Goal: Transaction & Acquisition: Book appointment/travel/reservation

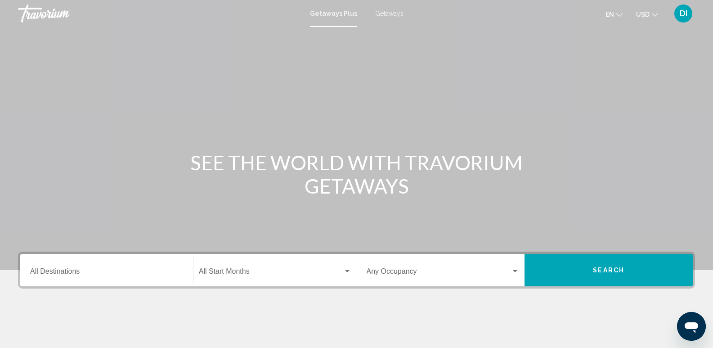
click at [622, 13] on icon "Change language" at bounding box center [619, 15] width 6 height 6
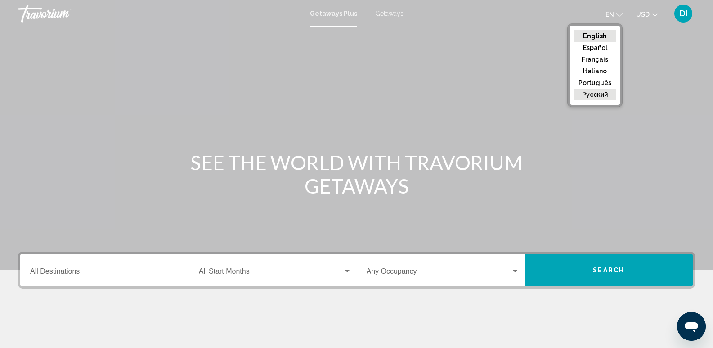
click at [602, 93] on button "русский" at bounding box center [595, 95] width 42 height 12
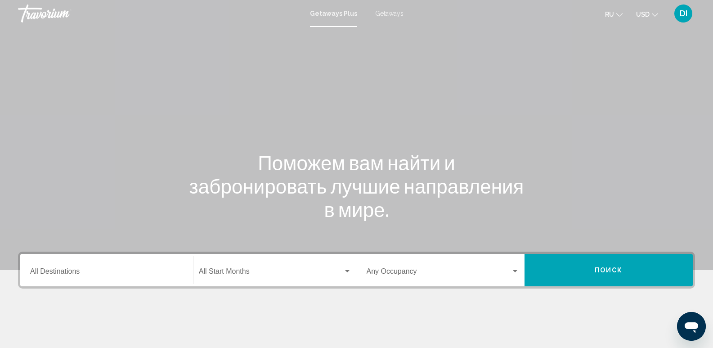
click at [389, 12] on span "Getaways" at bounding box center [389, 13] width 28 height 7
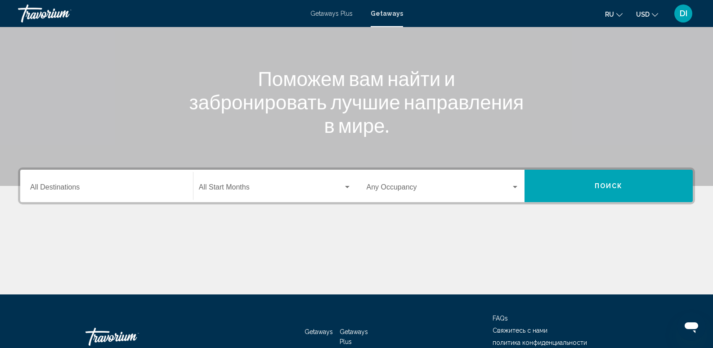
scroll to position [90, 0]
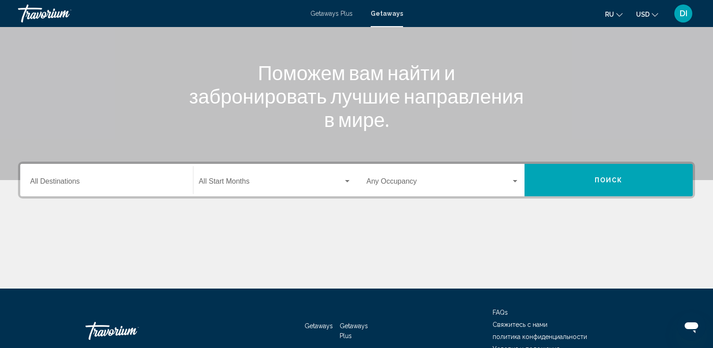
click at [48, 181] on input "Destination All Destinations" at bounding box center [106, 183] width 153 height 8
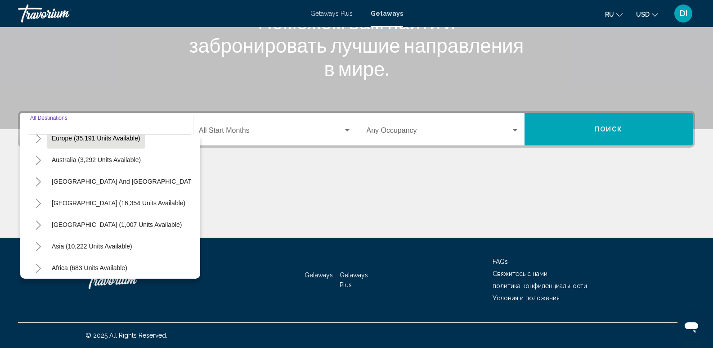
scroll to position [135, 0]
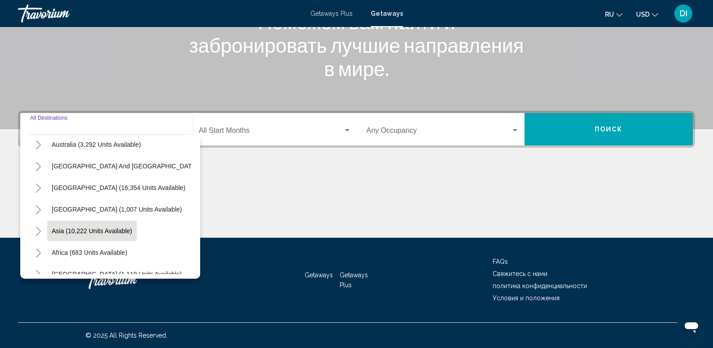
click at [119, 230] on span "Asia (10,222 units available)" at bounding box center [92, 230] width 80 height 7
type input "**********"
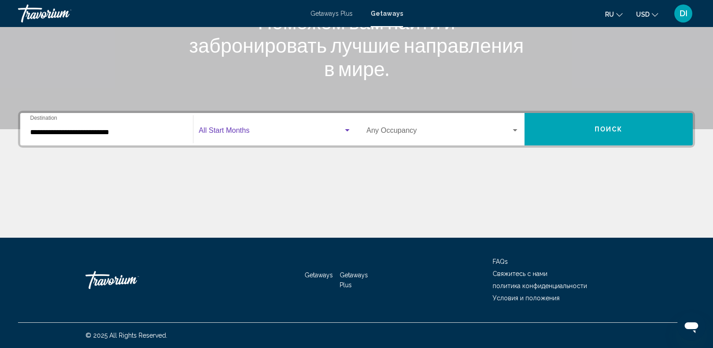
click at [219, 128] on span "Search widget" at bounding box center [271, 132] width 144 height 8
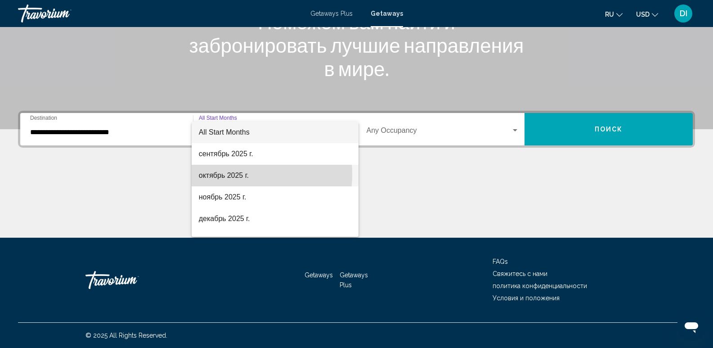
click at [223, 174] on span "октябрь 2025 г." at bounding box center [275, 176] width 152 height 22
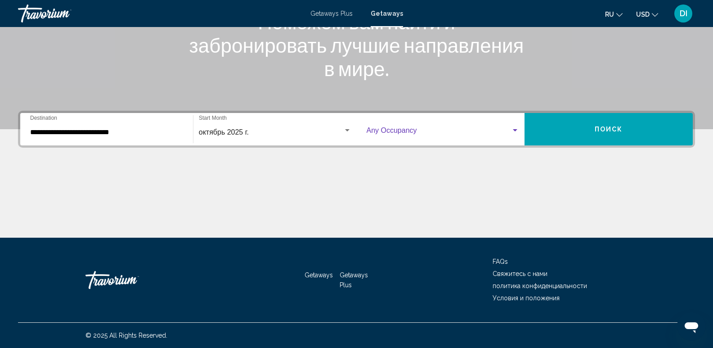
click at [398, 129] on span "Search widget" at bounding box center [438, 132] width 145 height 8
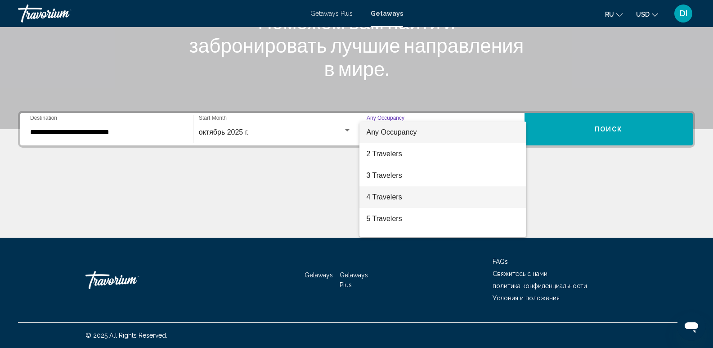
click at [385, 197] on span "4 Travelers" at bounding box center [442, 197] width 153 height 22
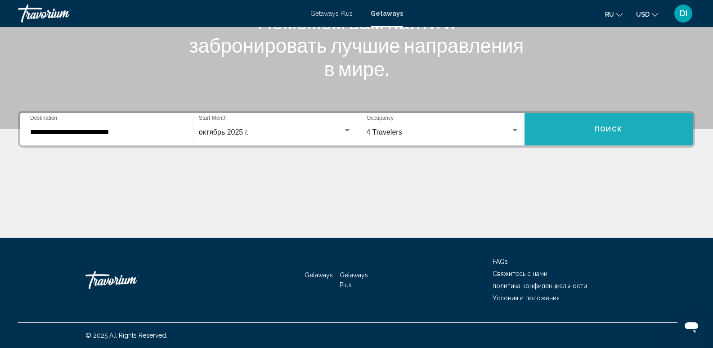
click at [619, 125] on button "Поиск" at bounding box center [608, 129] width 168 height 32
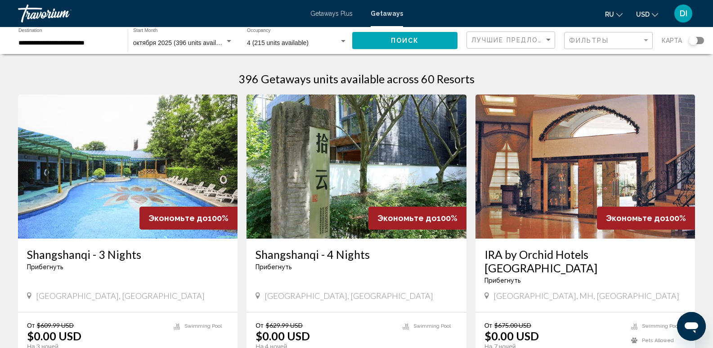
click at [65, 43] on input "**********" at bounding box center [68, 43] width 100 height 7
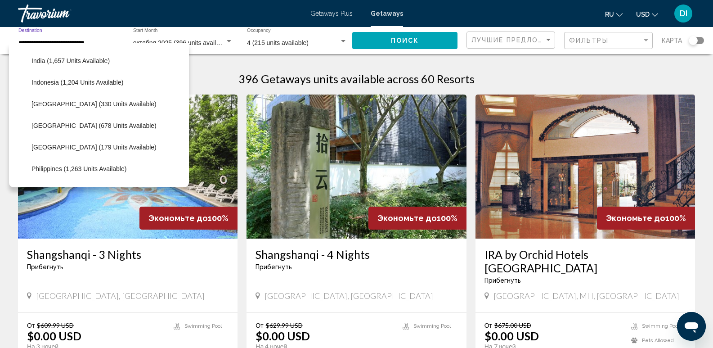
scroll to position [345, 0]
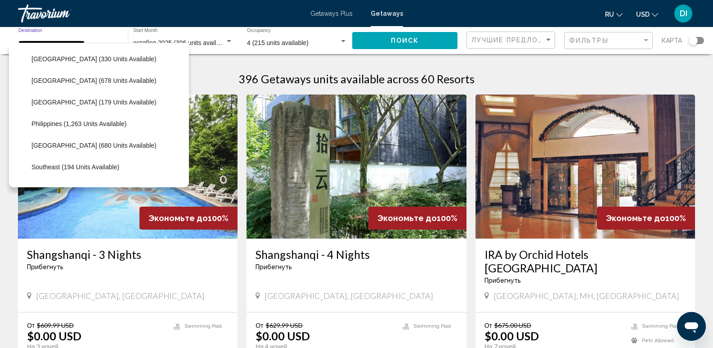
click at [107, 103] on span "Maldives (179 units available)" at bounding box center [93, 101] width 125 height 7
type input "**********"
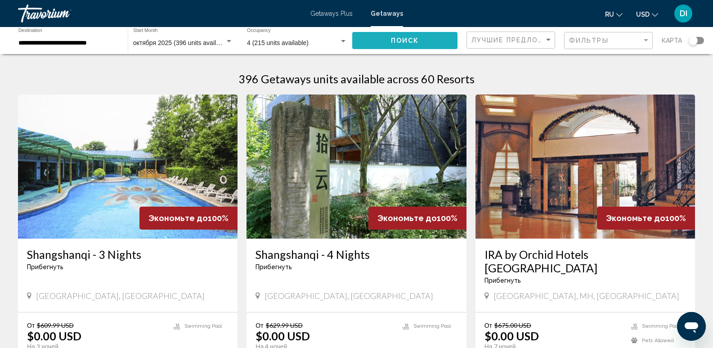
click at [403, 39] on span "Поиск" at bounding box center [405, 40] width 28 height 7
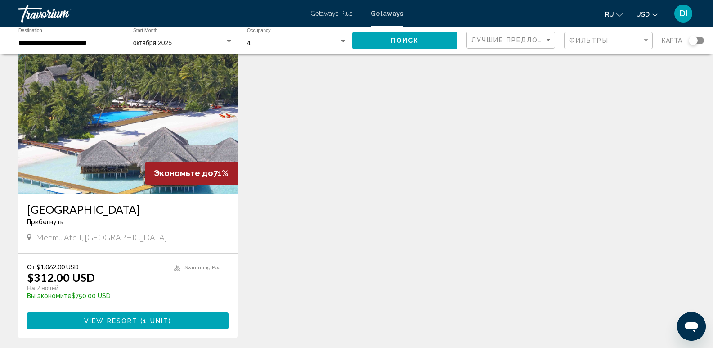
scroll to position [90, 0]
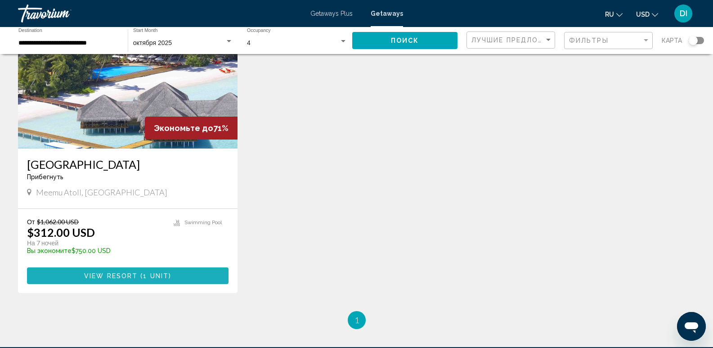
click at [128, 274] on span "View Resort" at bounding box center [111, 275] width 54 height 7
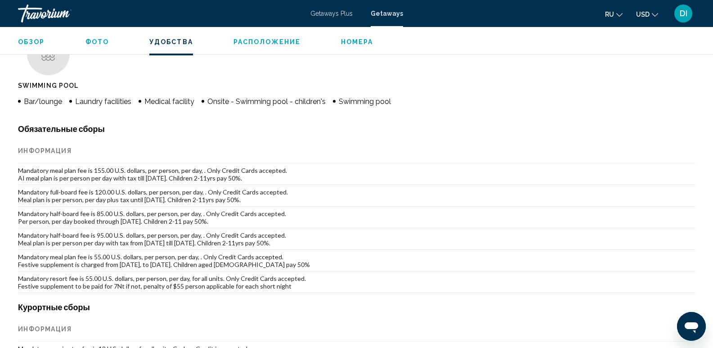
scroll to position [809, 0]
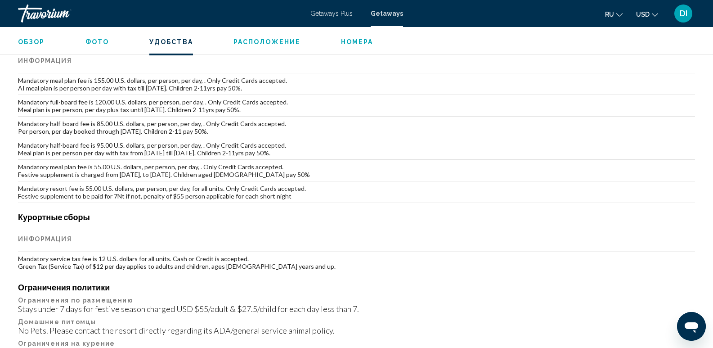
click at [612, 12] on span "ru" at bounding box center [609, 14] width 9 height 7
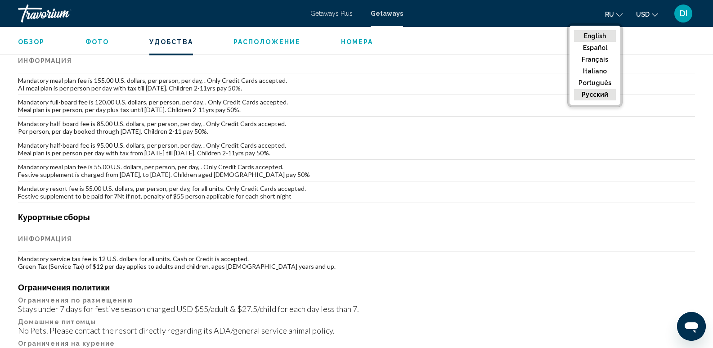
click at [596, 32] on button "English" at bounding box center [595, 36] width 42 height 12
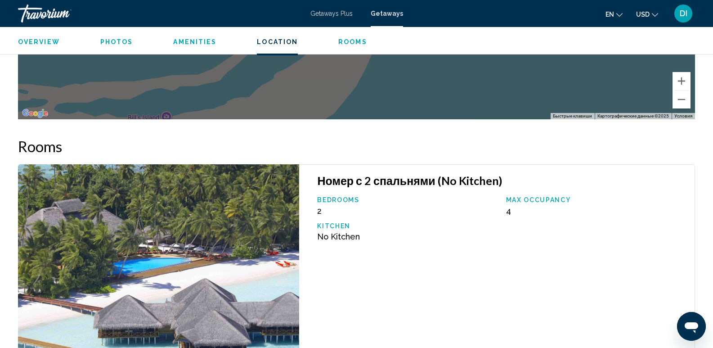
scroll to position [1799, 0]
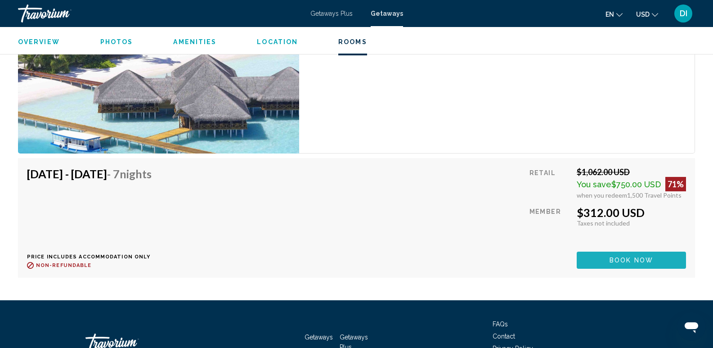
click at [637, 264] on span "Book now" at bounding box center [631, 260] width 44 height 7
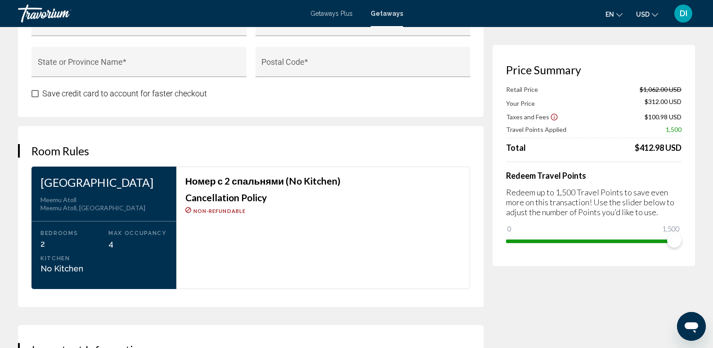
scroll to position [1034, 0]
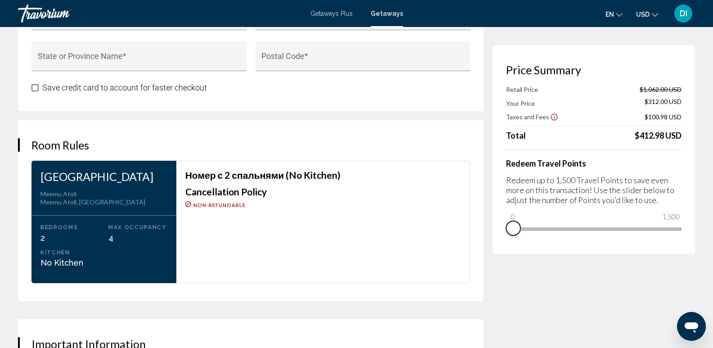
drag, startPoint x: 679, startPoint y: 241, endPoint x: 502, endPoint y: 237, distance: 177.7
click at [502, 237] on div "Price Summary Retail Price $1,062.00 USD Your Price $312.00 USD Taxes and Fees …" at bounding box center [593, 149] width 202 height 209
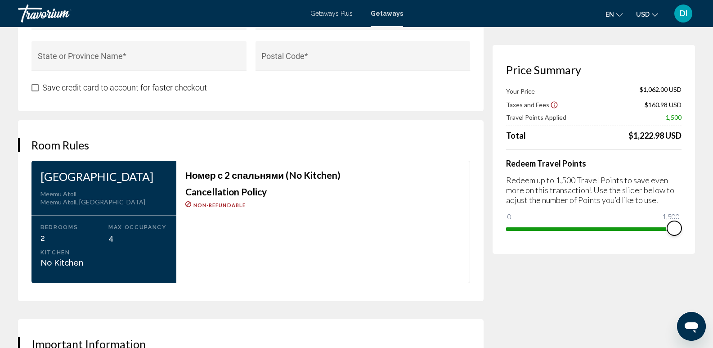
drag, startPoint x: 515, startPoint y: 217, endPoint x: 689, endPoint y: 231, distance: 174.6
click at [689, 231] on div "Price Summary Your Price $1,062.00 USD Taxes and Fees $160.98 USD Travel Points…" at bounding box center [593, 149] width 202 height 209
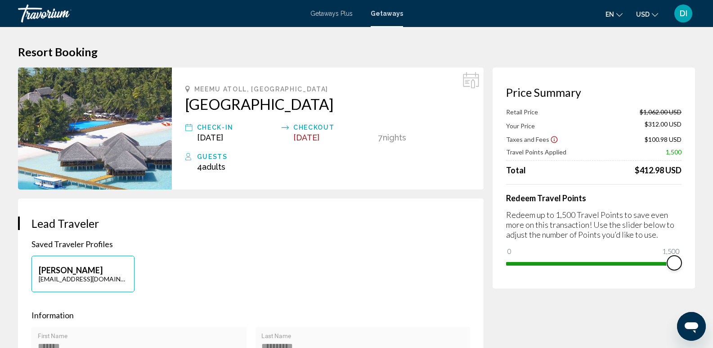
scroll to position [45, 0]
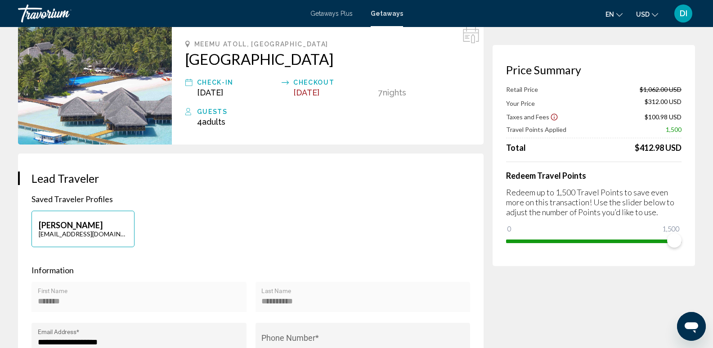
drag, startPoint x: 179, startPoint y: 67, endPoint x: 353, endPoint y: 67, distance: 174.5
click at [353, 67] on div "Meemu Atoll, Maldives Medhufushi Island Resort Check-In Oct 31, 2025 Checkout N…" at bounding box center [328, 83] width 312 height 122
copy h2 "Medhufushi Island Resort"
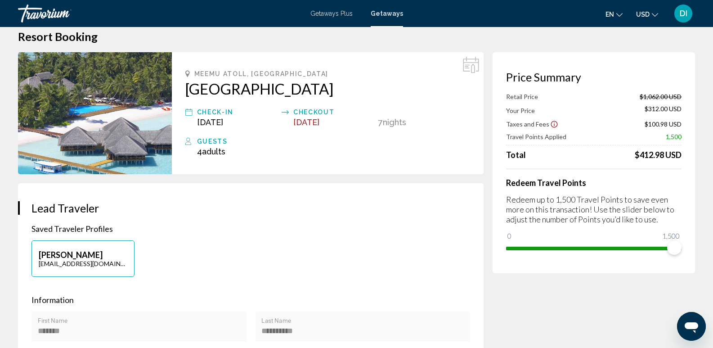
scroll to position [0, 0]
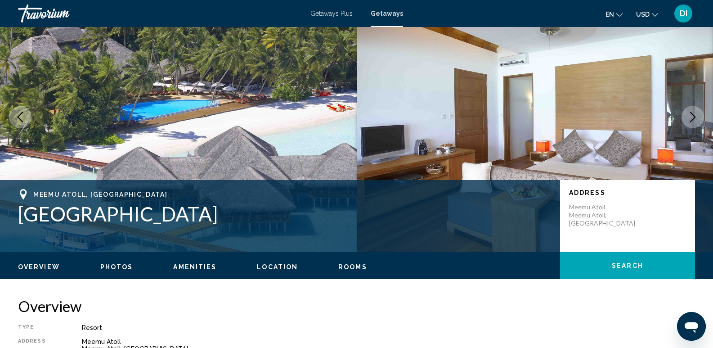
click at [115, 265] on span "Photos" at bounding box center [116, 266] width 33 height 7
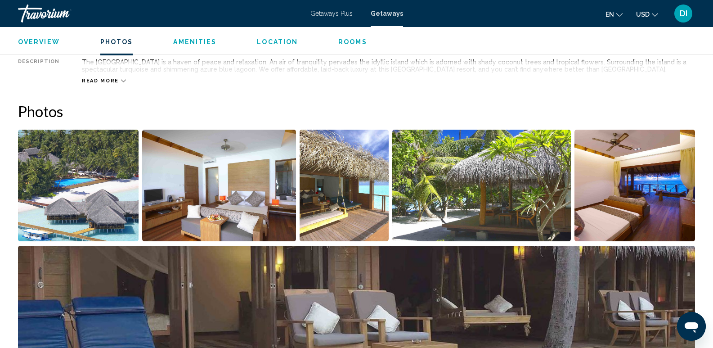
scroll to position [393, 0]
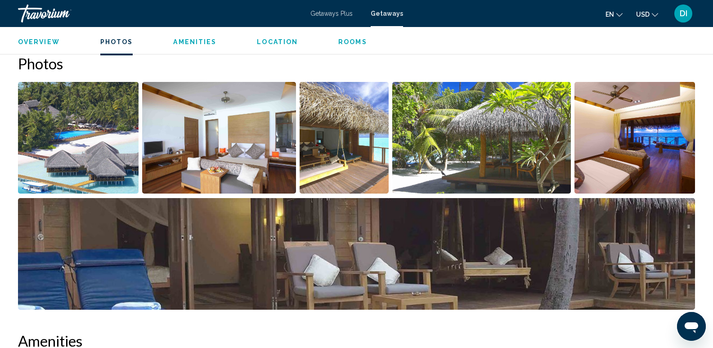
click at [86, 133] on img "Open full-screen image slider" at bounding box center [78, 138] width 121 height 112
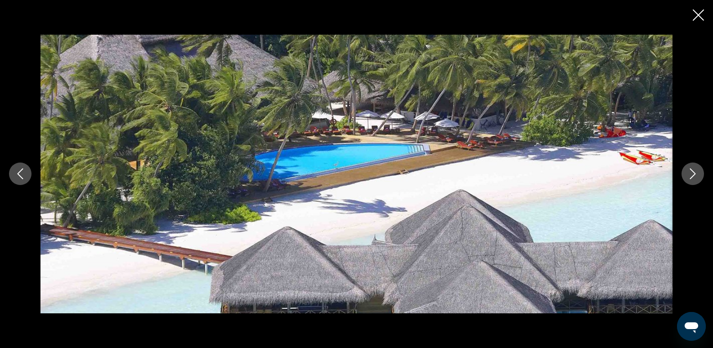
click at [689, 174] on icon "Next image" at bounding box center [692, 173] width 11 height 11
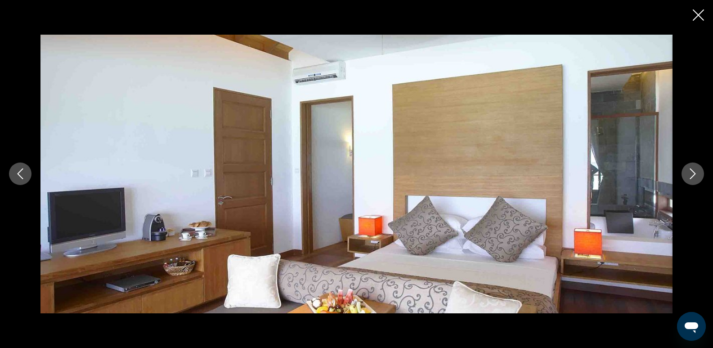
click at [689, 174] on icon "Next image" at bounding box center [692, 173] width 11 height 11
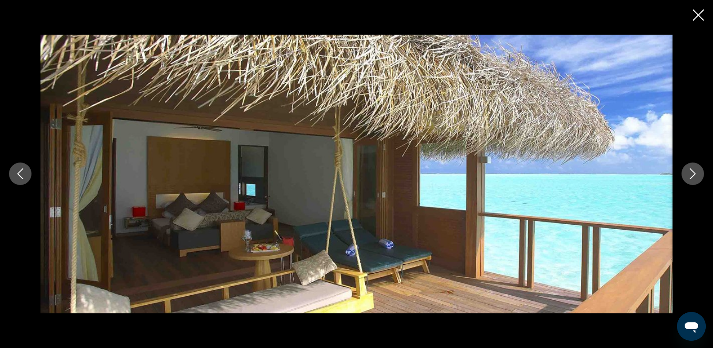
click at [689, 174] on icon "Next image" at bounding box center [692, 173] width 11 height 11
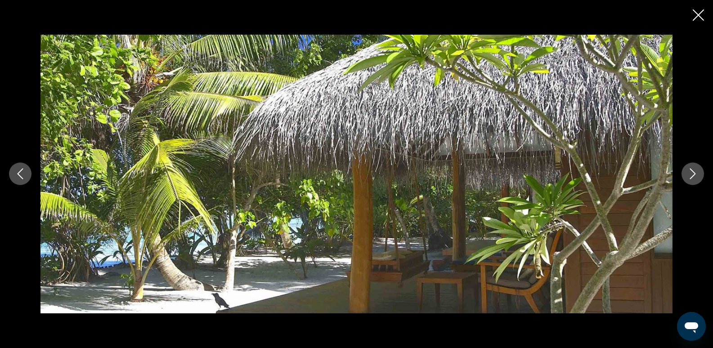
click at [689, 174] on icon "Next image" at bounding box center [692, 173] width 11 height 11
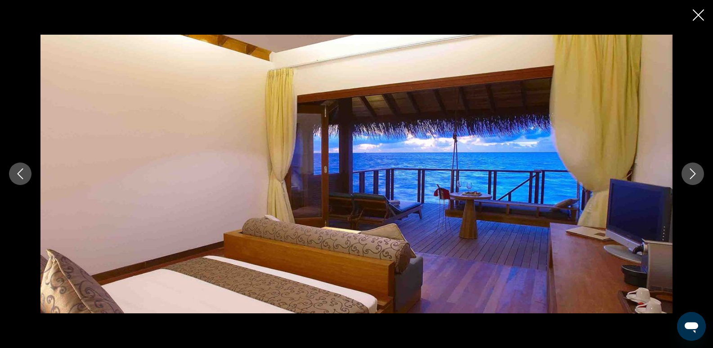
click at [689, 174] on icon "Next image" at bounding box center [692, 173] width 11 height 11
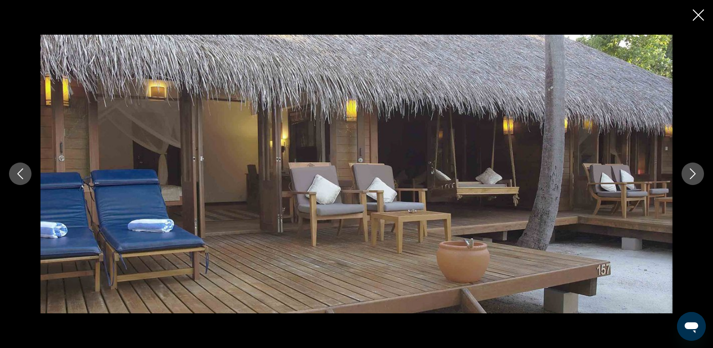
click at [689, 174] on icon "Next image" at bounding box center [692, 173] width 11 height 11
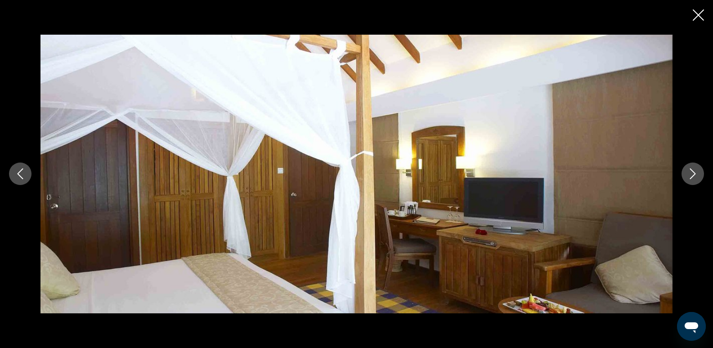
click at [689, 174] on icon "Next image" at bounding box center [692, 173] width 11 height 11
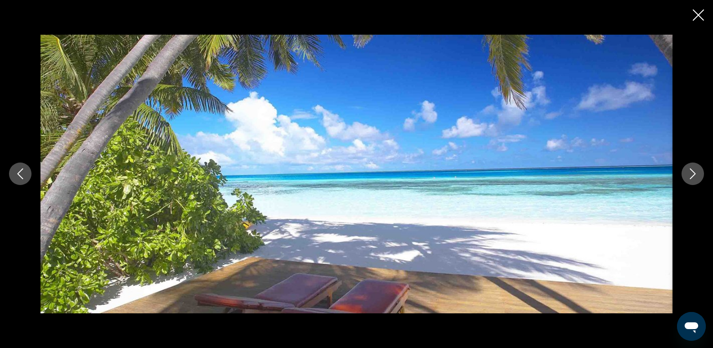
click at [689, 174] on icon "Next image" at bounding box center [692, 173] width 11 height 11
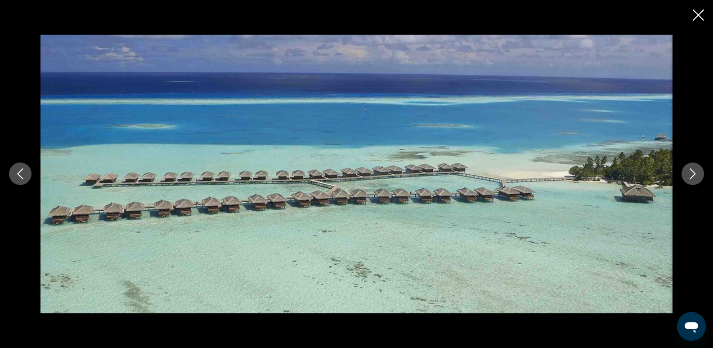
click at [689, 174] on icon "Next image" at bounding box center [692, 173] width 11 height 11
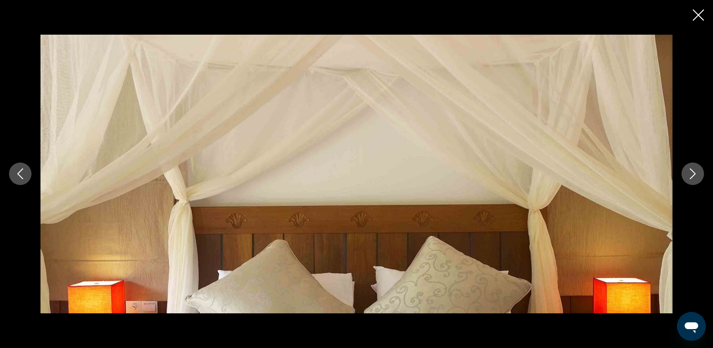
click at [689, 174] on icon "Next image" at bounding box center [692, 173] width 11 height 11
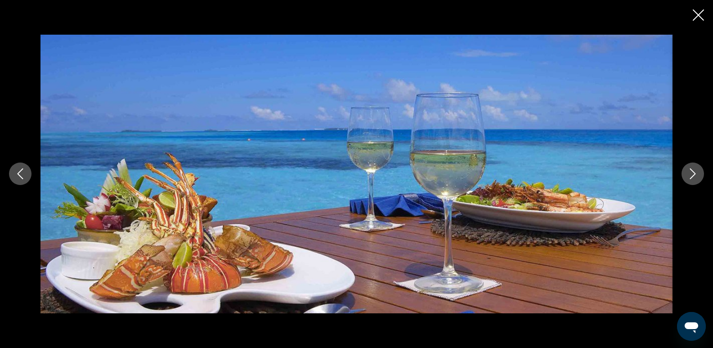
scroll to position [438, 0]
click at [698, 172] on button "Next image" at bounding box center [692, 173] width 22 height 22
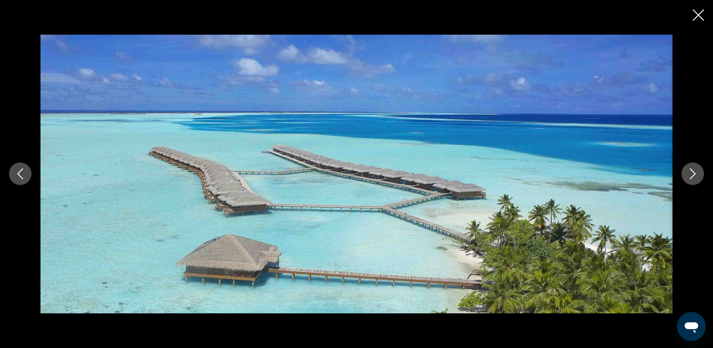
click at [698, 172] on button "Next image" at bounding box center [692, 173] width 22 height 22
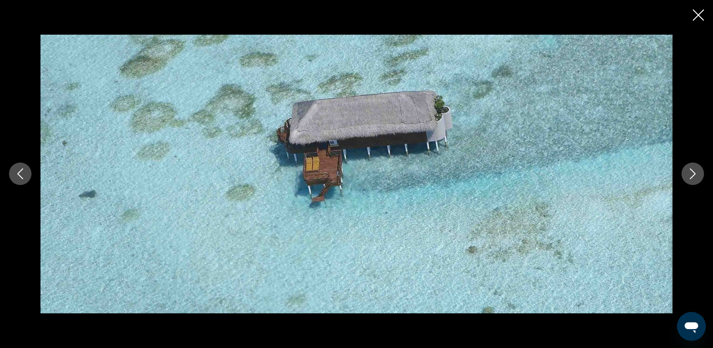
click at [698, 172] on button "Next image" at bounding box center [692, 173] width 22 height 22
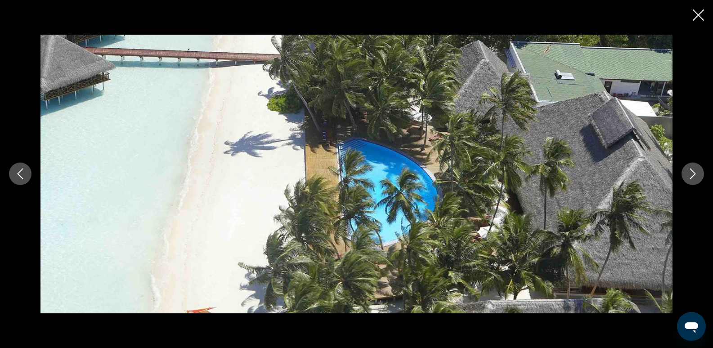
click at [693, 13] on icon "Close slideshow" at bounding box center [697, 14] width 11 height 11
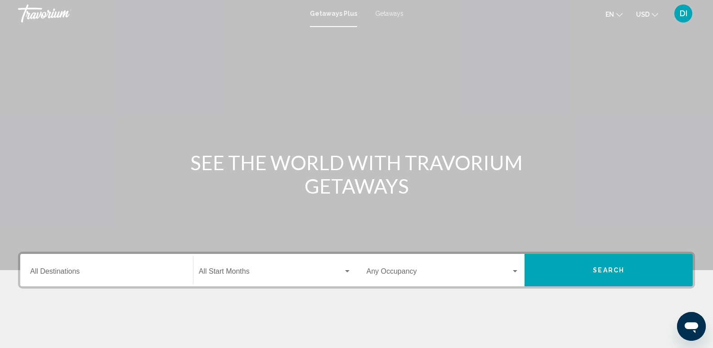
click at [58, 272] on input "Destination All Destinations" at bounding box center [106, 273] width 153 height 8
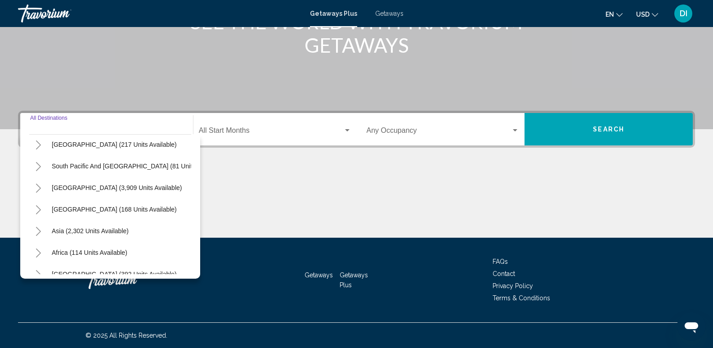
scroll to position [152, 0]
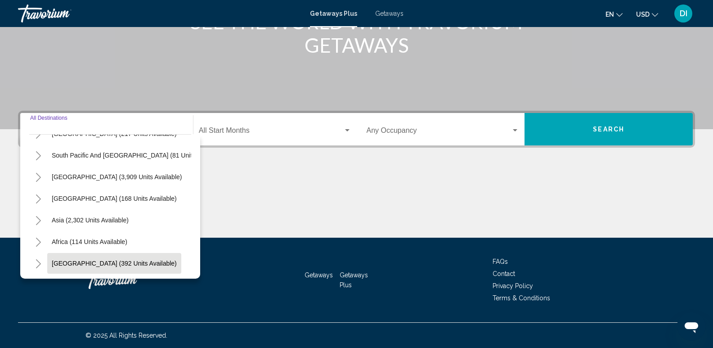
click at [107, 259] on span "[GEOGRAPHIC_DATA] (392 units available)" at bounding box center [114, 262] width 125 height 7
type input "**********"
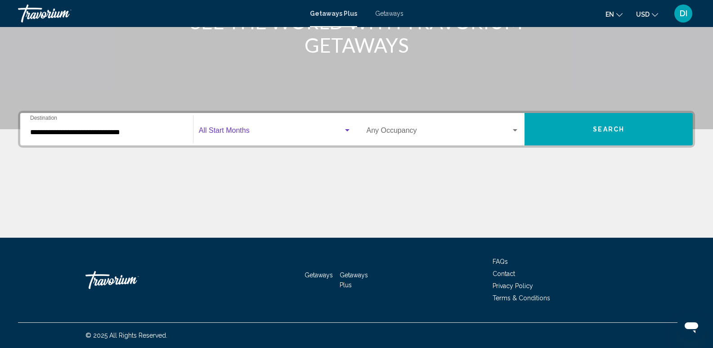
click at [232, 131] on span "Search widget" at bounding box center [271, 132] width 144 height 8
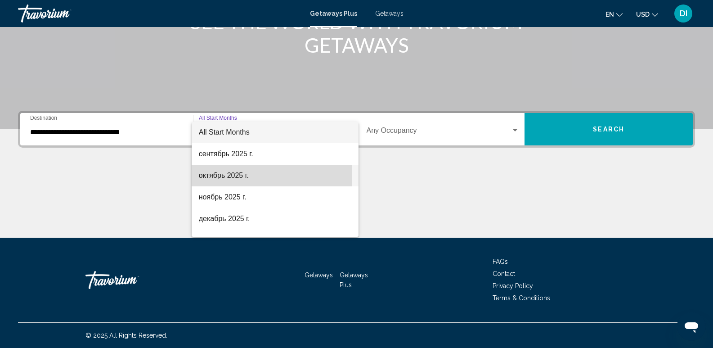
click at [229, 175] on span "октябрь 2025 г." at bounding box center [275, 176] width 152 height 22
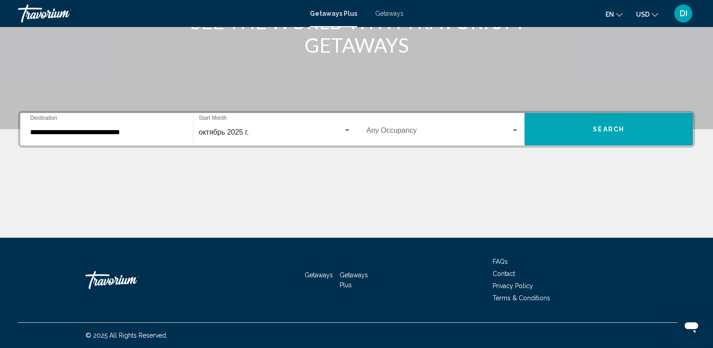
click at [406, 127] on div "Occupancy Any Occupancy" at bounding box center [442, 129] width 153 height 28
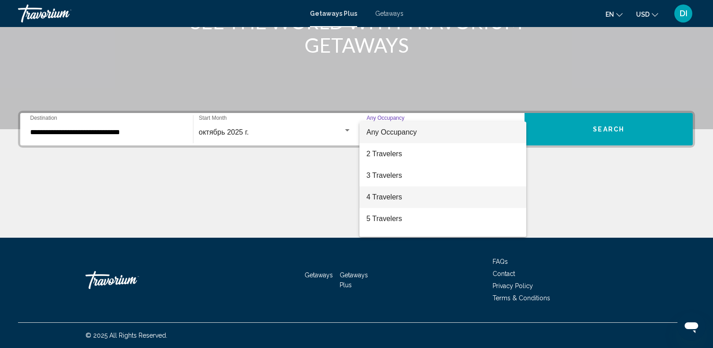
click at [382, 198] on span "4 Travelers" at bounding box center [442, 197] width 153 height 22
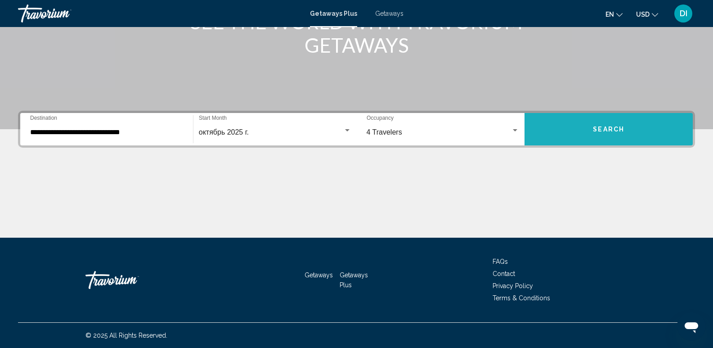
click at [590, 135] on button "Search" at bounding box center [608, 129] width 168 height 32
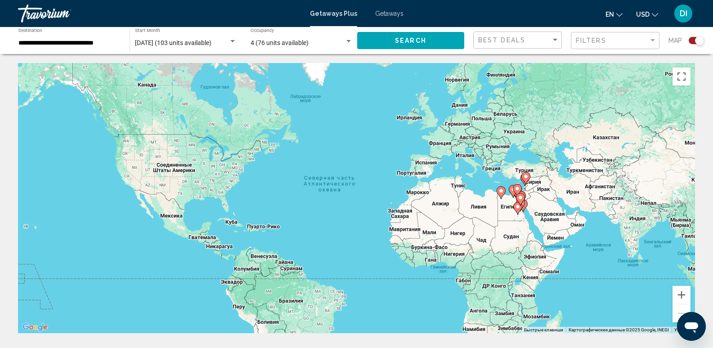
click at [83, 41] on input "**********" at bounding box center [69, 43] width 102 height 7
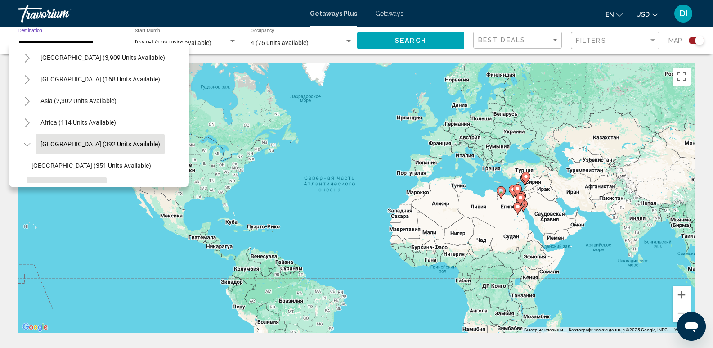
scroll to position [217, 0]
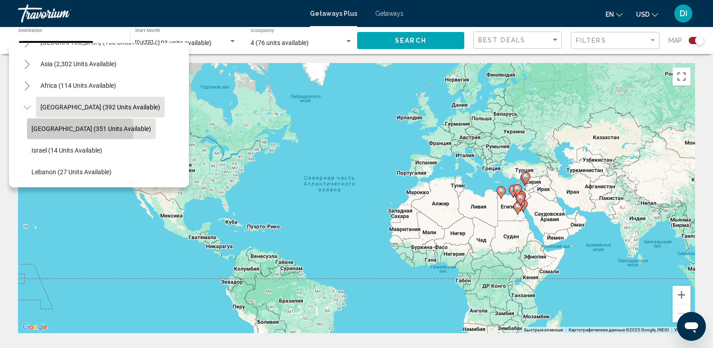
click at [80, 125] on span "[GEOGRAPHIC_DATA] (351 units available)" at bounding box center [91, 128] width 120 height 7
type input "**********"
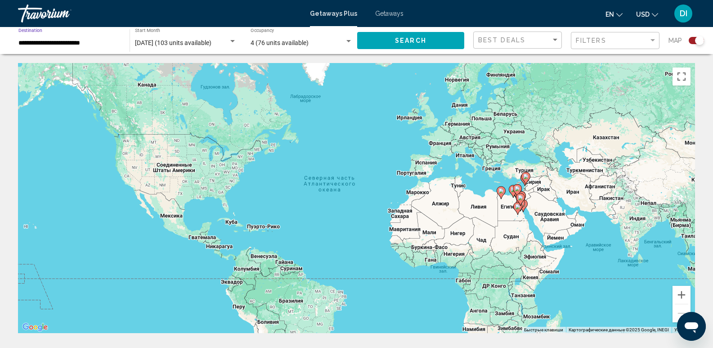
click at [426, 35] on button "Search" at bounding box center [410, 40] width 107 height 17
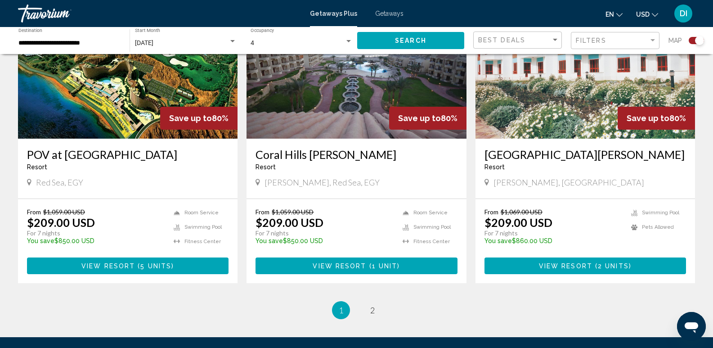
scroll to position [1304, 0]
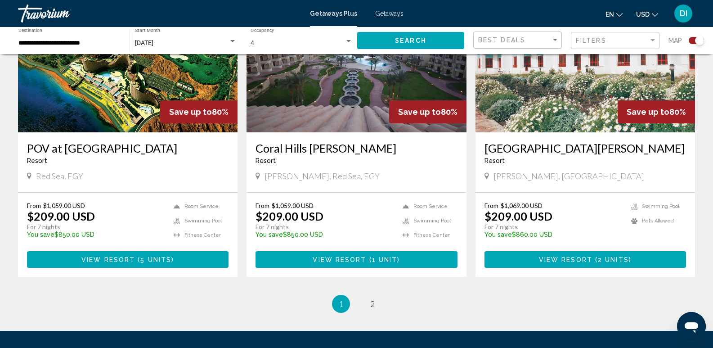
click at [328, 147] on h3 "Coral Hills [PERSON_NAME]" at bounding box center [355, 147] width 201 height 13
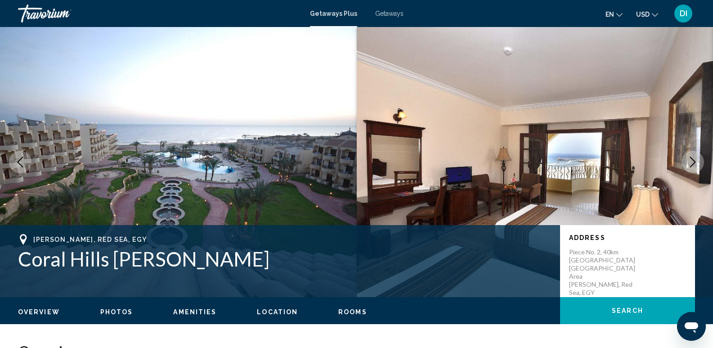
click at [693, 160] on icon "Next image" at bounding box center [693, 161] width 6 height 11
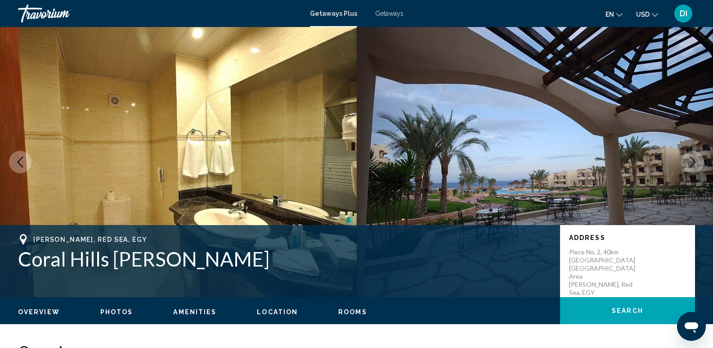
click at [693, 160] on icon "Next image" at bounding box center [693, 161] width 6 height 11
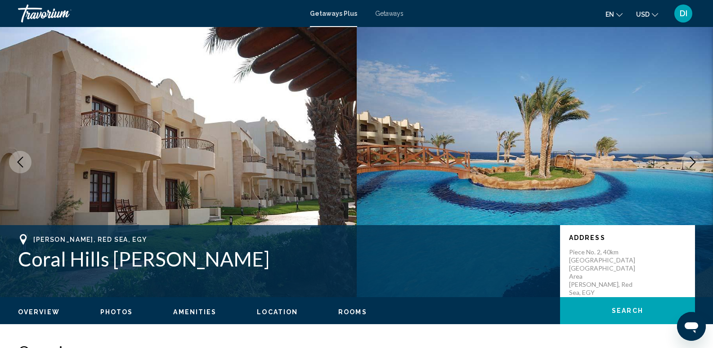
click at [693, 160] on icon "Next image" at bounding box center [693, 161] width 6 height 11
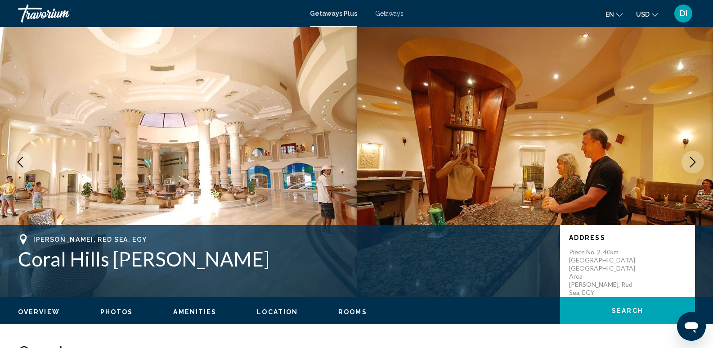
click at [693, 160] on icon "Next image" at bounding box center [693, 161] width 6 height 11
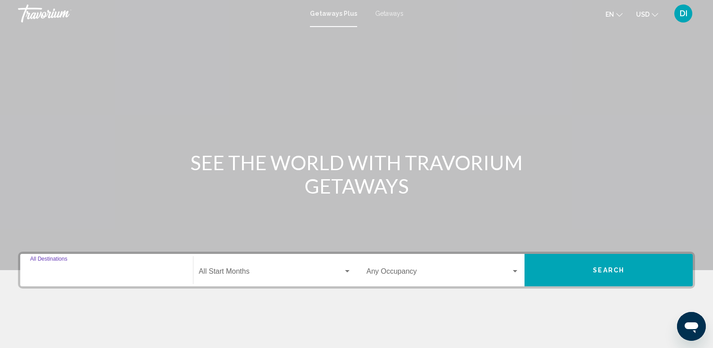
click at [71, 270] on input "Destination All Destinations" at bounding box center [106, 273] width 153 height 8
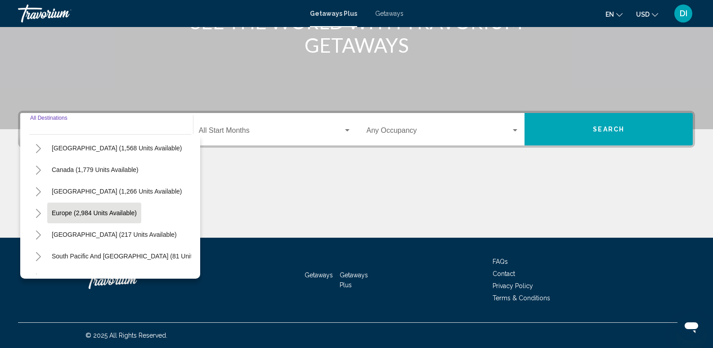
scroll to position [90, 0]
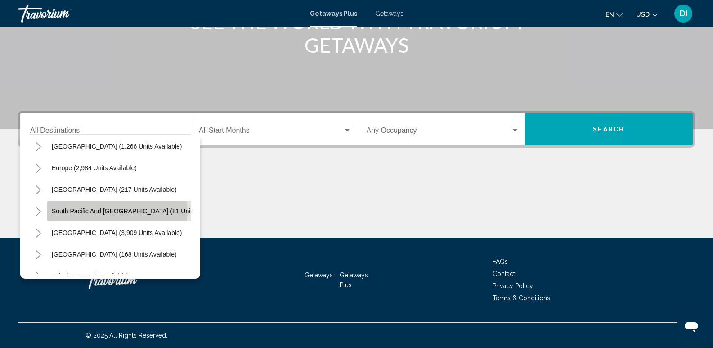
click at [112, 210] on span "South Pacific and [GEOGRAPHIC_DATA] (81 units available)" at bounding box center [138, 210] width 173 height 7
type input "**********"
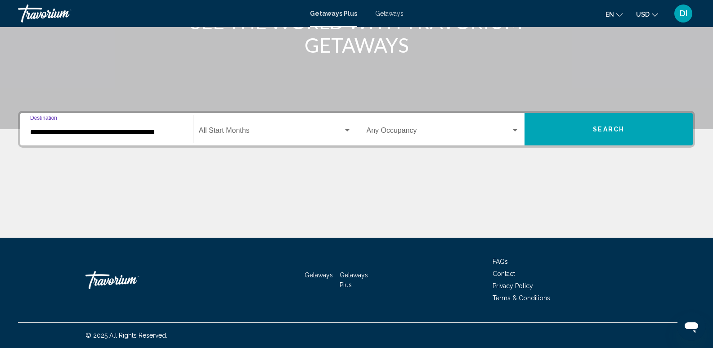
click at [215, 130] on span "Search widget" at bounding box center [271, 132] width 144 height 8
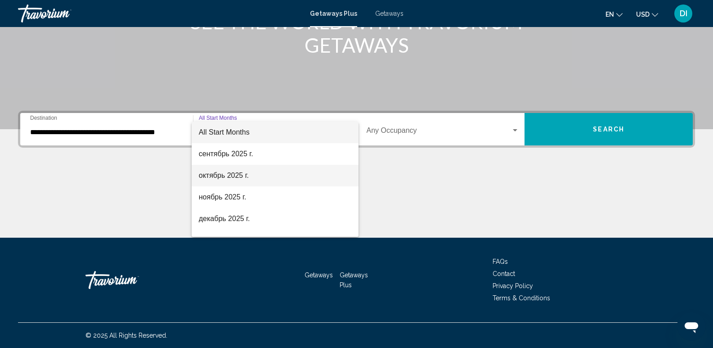
click at [218, 178] on span "октябрь 2025 г." at bounding box center [275, 176] width 152 height 22
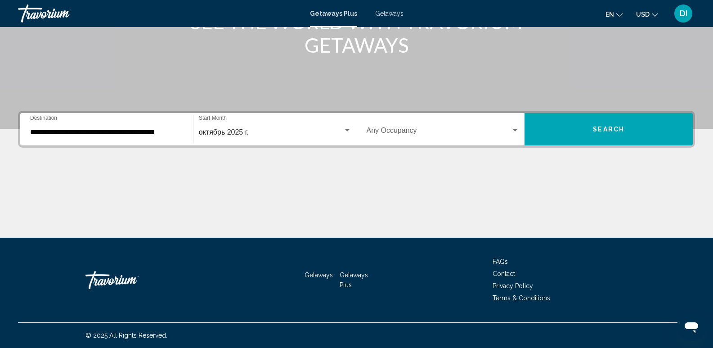
click at [380, 125] on div "Occupancy Any Occupancy" at bounding box center [442, 129] width 153 height 28
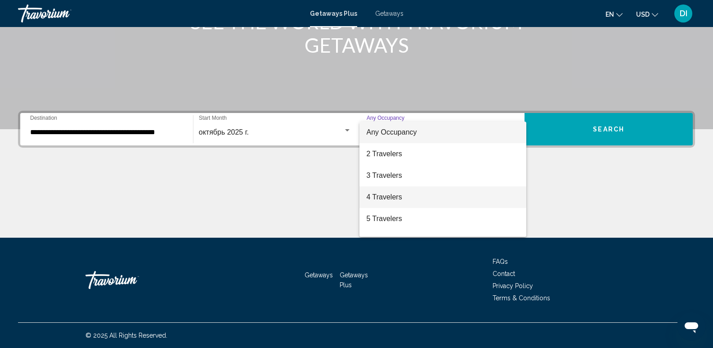
click at [387, 196] on span "4 Travelers" at bounding box center [442, 197] width 153 height 22
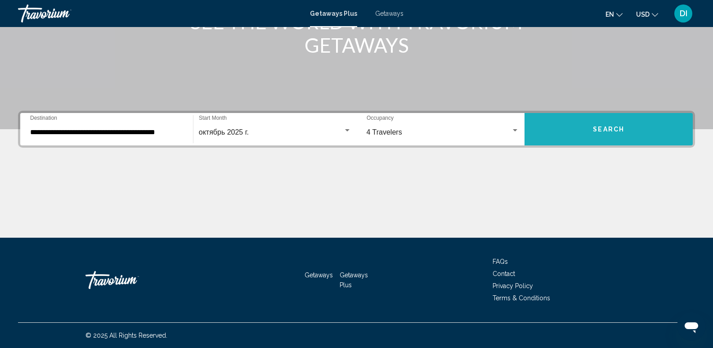
click at [610, 127] on span "Search" at bounding box center [608, 129] width 31 height 7
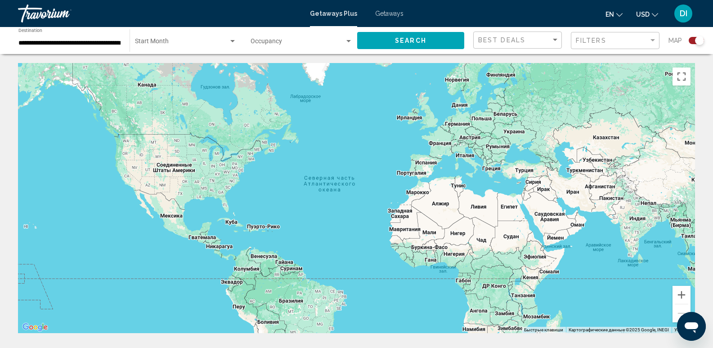
click at [101, 43] on input "**********" at bounding box center [69, 43] width 102 height 7
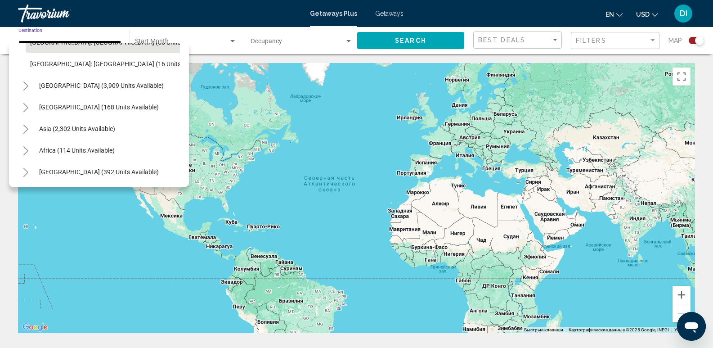
scroll to position [196, 1]
click at [92, 147] on span "Africa (114 units available)" at bounding box center [77, 150] width 76 height 7
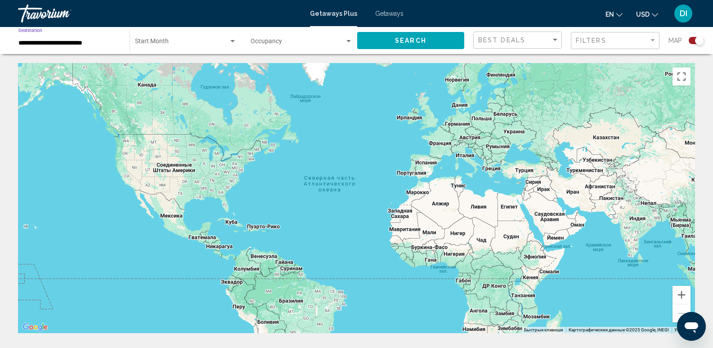
click at [420, 35] on button "Search" at bounding box center [410, 40] width 107 height 17
click at [60, 42] on input "**********" at bounding box center [69, 43] width 102 height 7
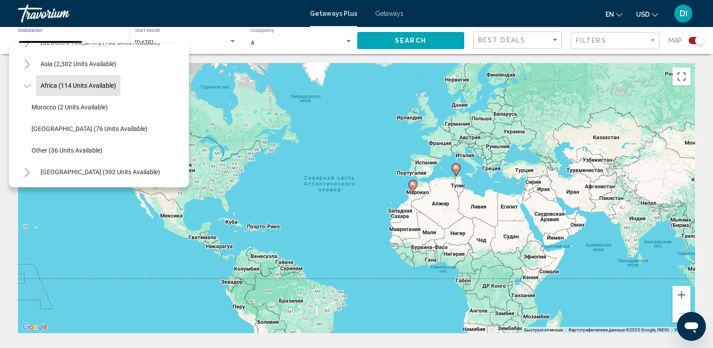
scroll to position [82, 0]
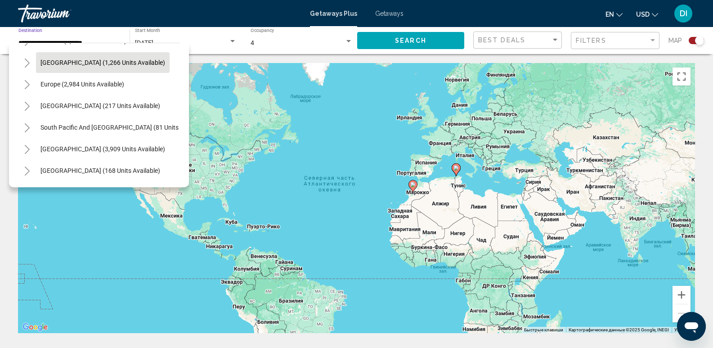
click at [85, 63] on span "[GEOGRAPHIC_DATA] (1,266 units available)" at bounding box center [102, 62] width 125 height 7
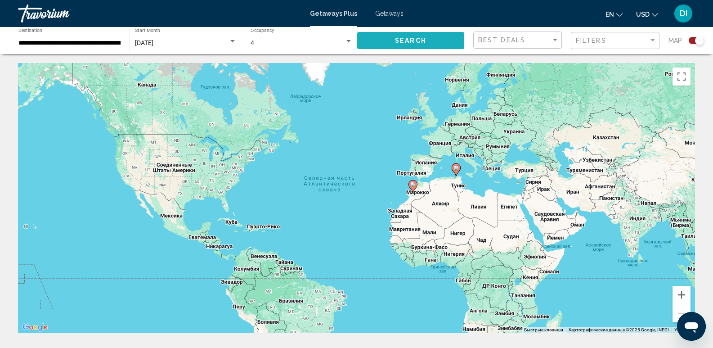
click at [397, 37] on span "Search" at bounding box center [410, 40] width 31 height 7
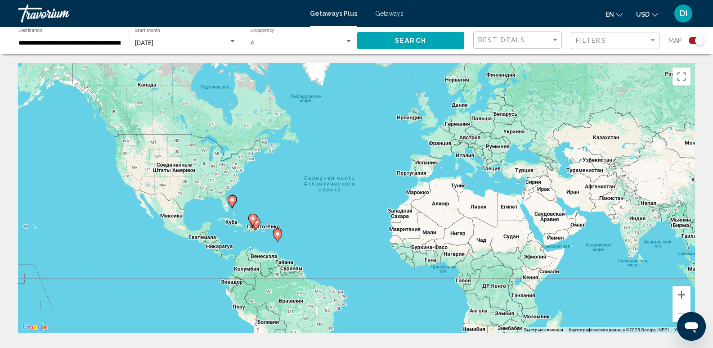
click at [105, 42] on input "**********" at bounding box center [69, 43] width 102 height 7
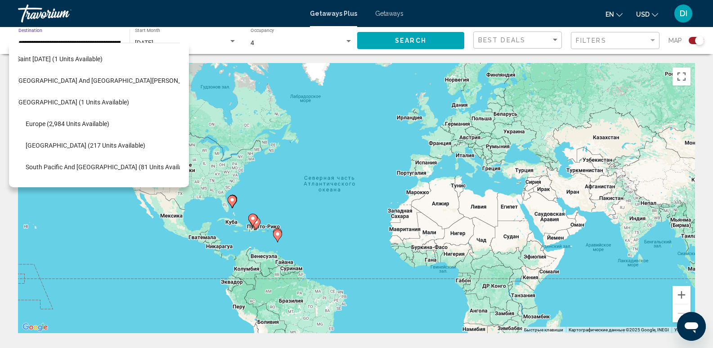
scroll to position [260, 15]
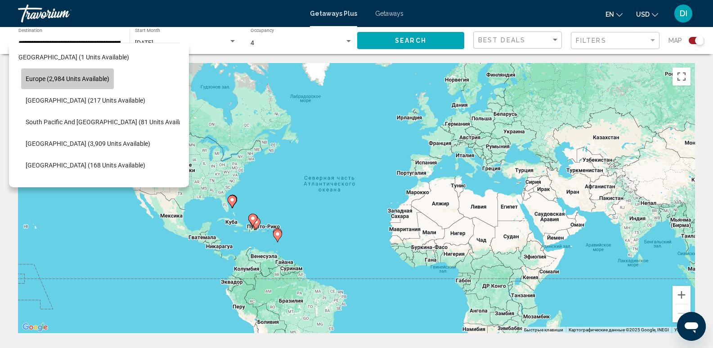
click at [82, 75] on span "Europe (2,984 units available)" at bounding box center [68, 78] width 84 height 7
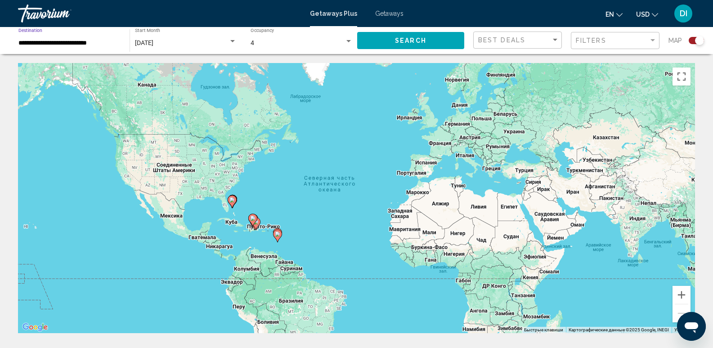
click at [413, 40] on span "Search" at bounding box center [410, 40] width 31 height 7
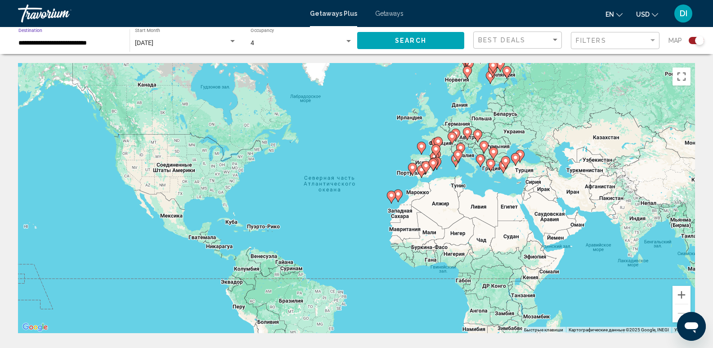
click at [89, 44] on input "**********" at bounding box center [69, 43] width 102 height 7
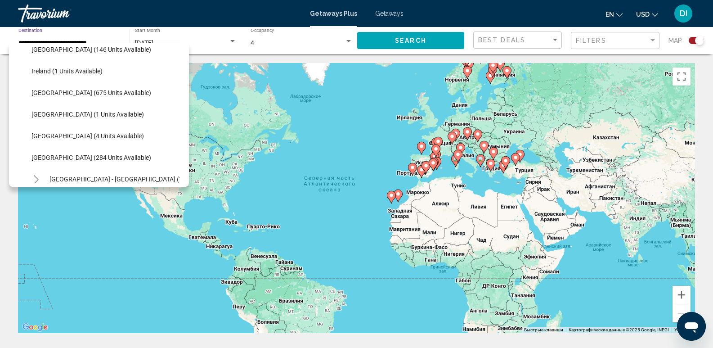
scroll to position [327, 0]
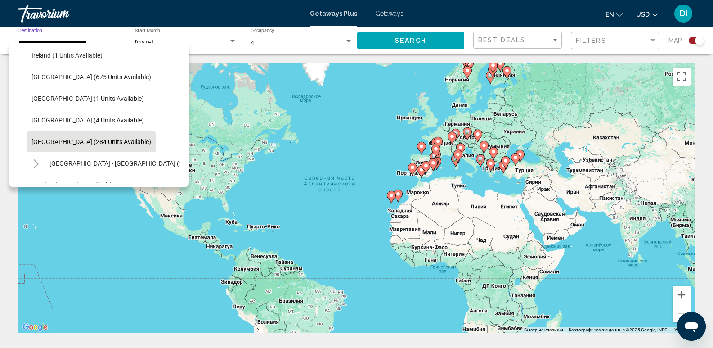
click at [84, 140] on span "Spain (284 units available)" at bounding box center [91, 141] width 120 height 7
type input "**********"
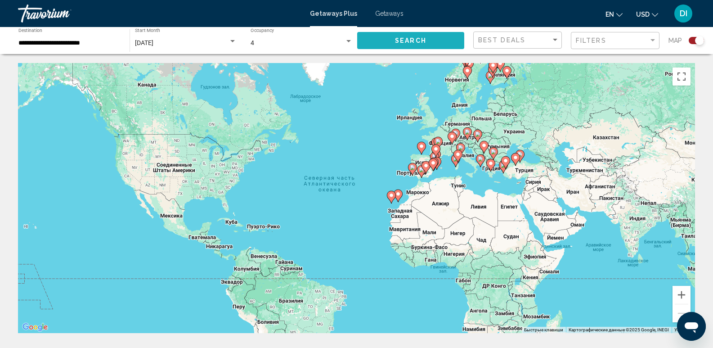
click at [421, 38] on span "Search" at bounding box center [410, 40] width 31 height 7
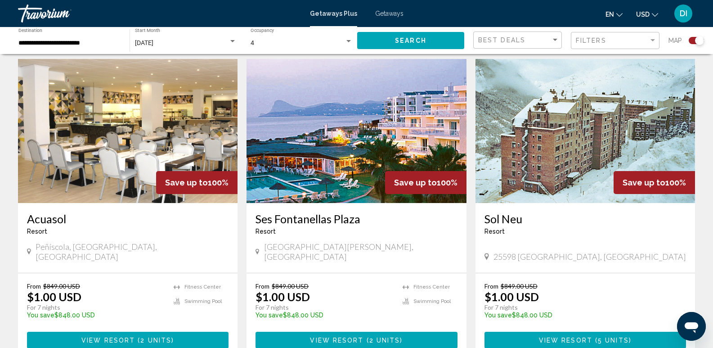
scroll to position [315, 0]
click at [342, 137] on img "Main content" at bounding box center [355, 130] width 219 height 144
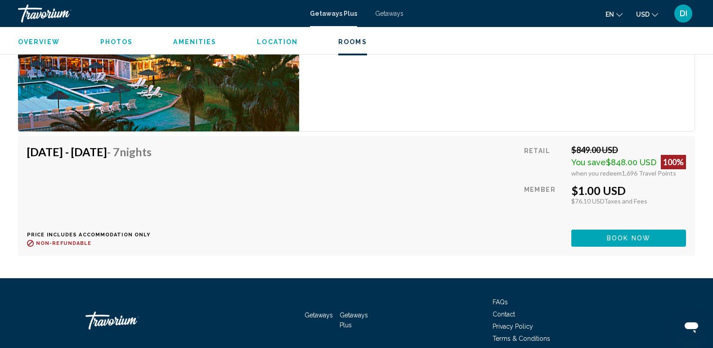
scroll to position [1668, 0]
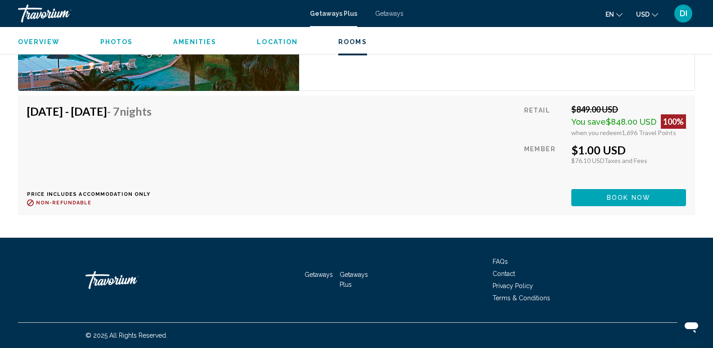
click at [648, 191] on button "Book now" at bounding box center [628, 197] width 115 height 17
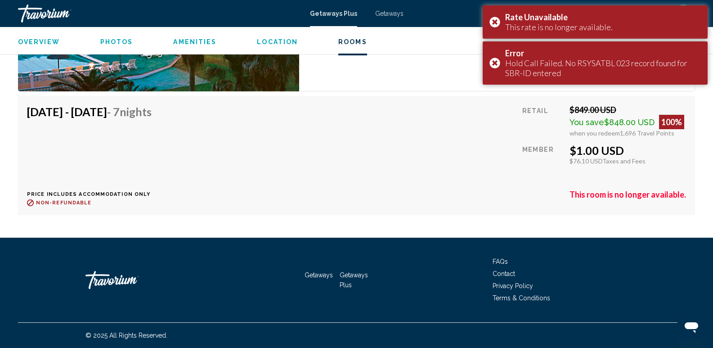
scroll to position [1668, 0]
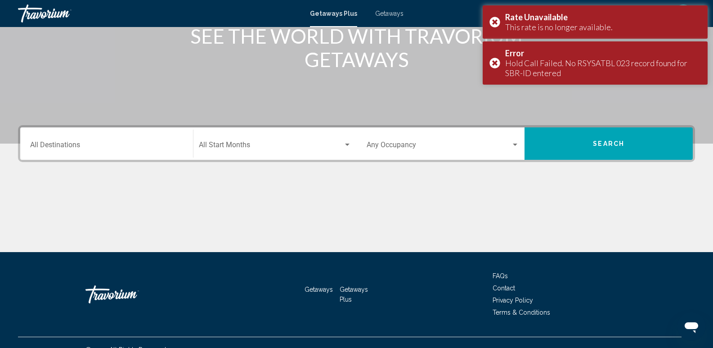
scroll to position [135, 0]
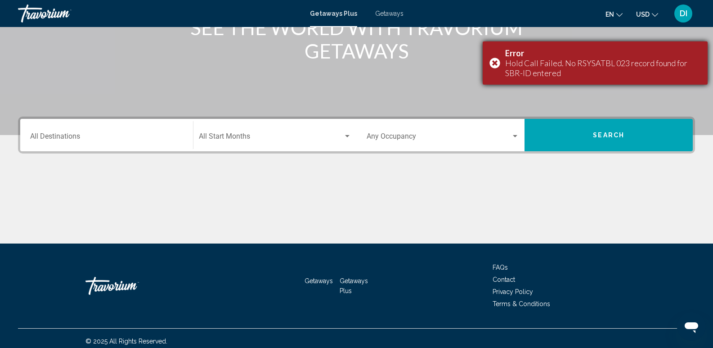
click at [496, 63] on div "Error Hold Call Failed. No RSYSATBL 023 record found for SBR-ID entered" at bounding box center [594, 62] width 225 height 43
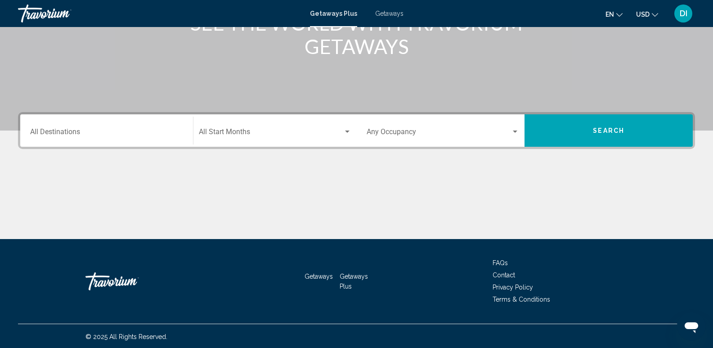
scroll to position [141, 0]
